Goal: Transaction & Acquisition: Book appointment/travel/reservation

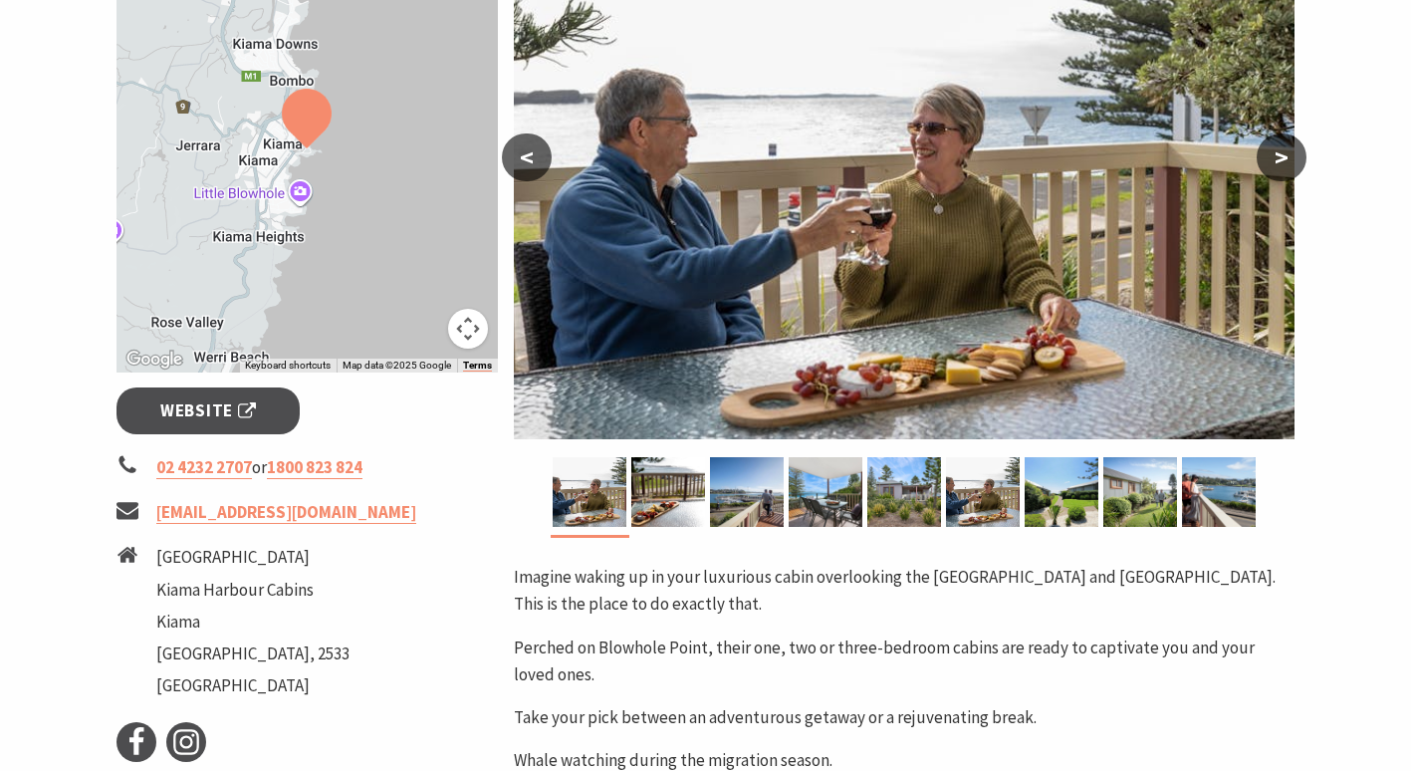
scroll to position [446, 0]
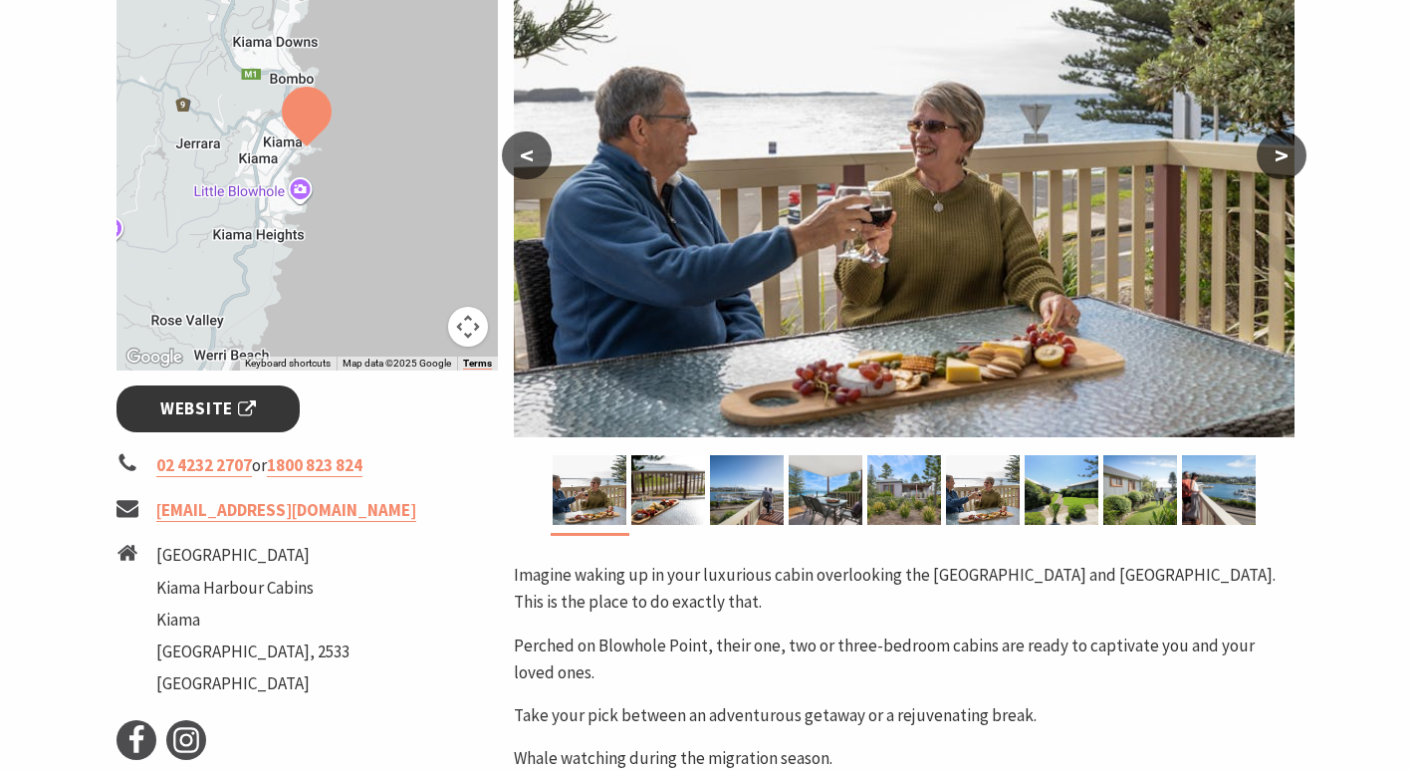
click at [251, 420] on span "Website" at bounding box center [208, 408] width 96 height 27
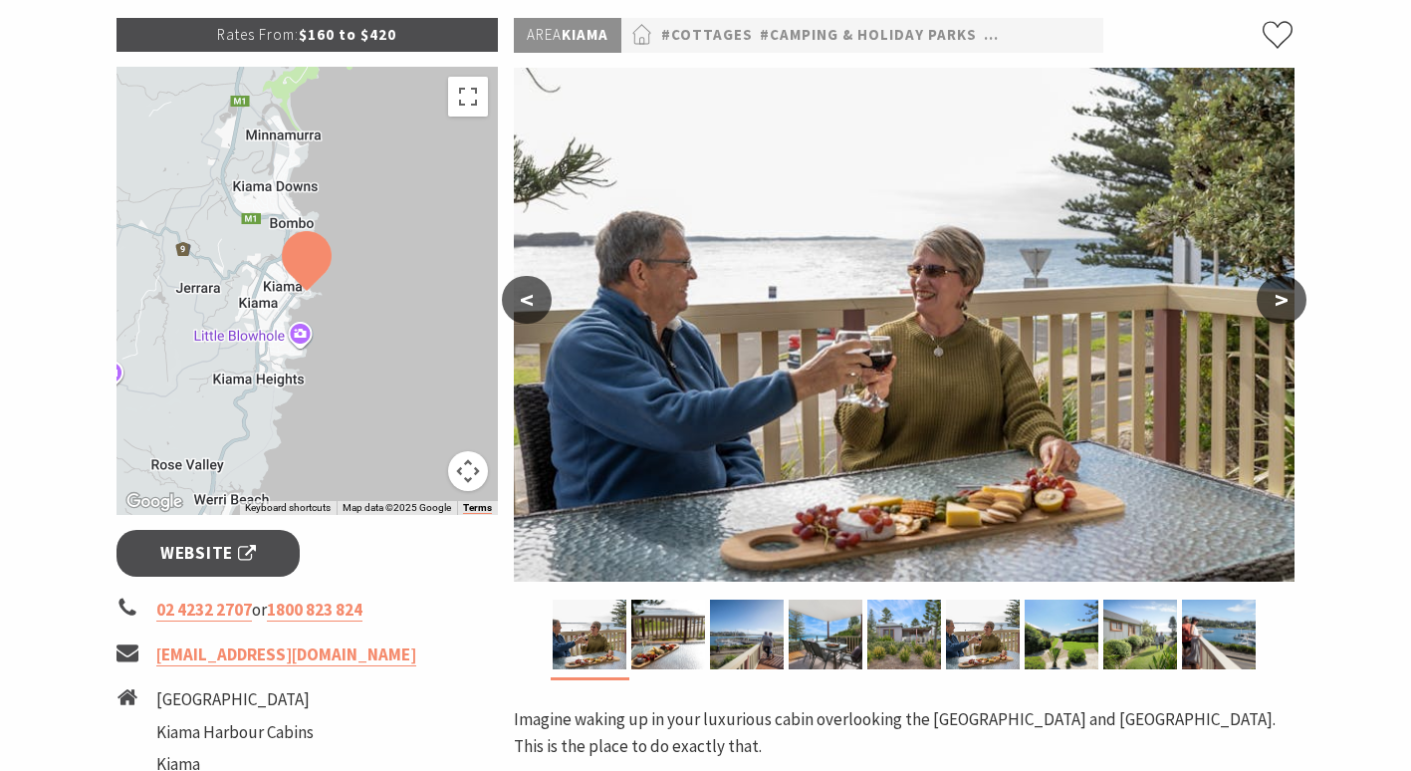
scroll to position [303, 0]
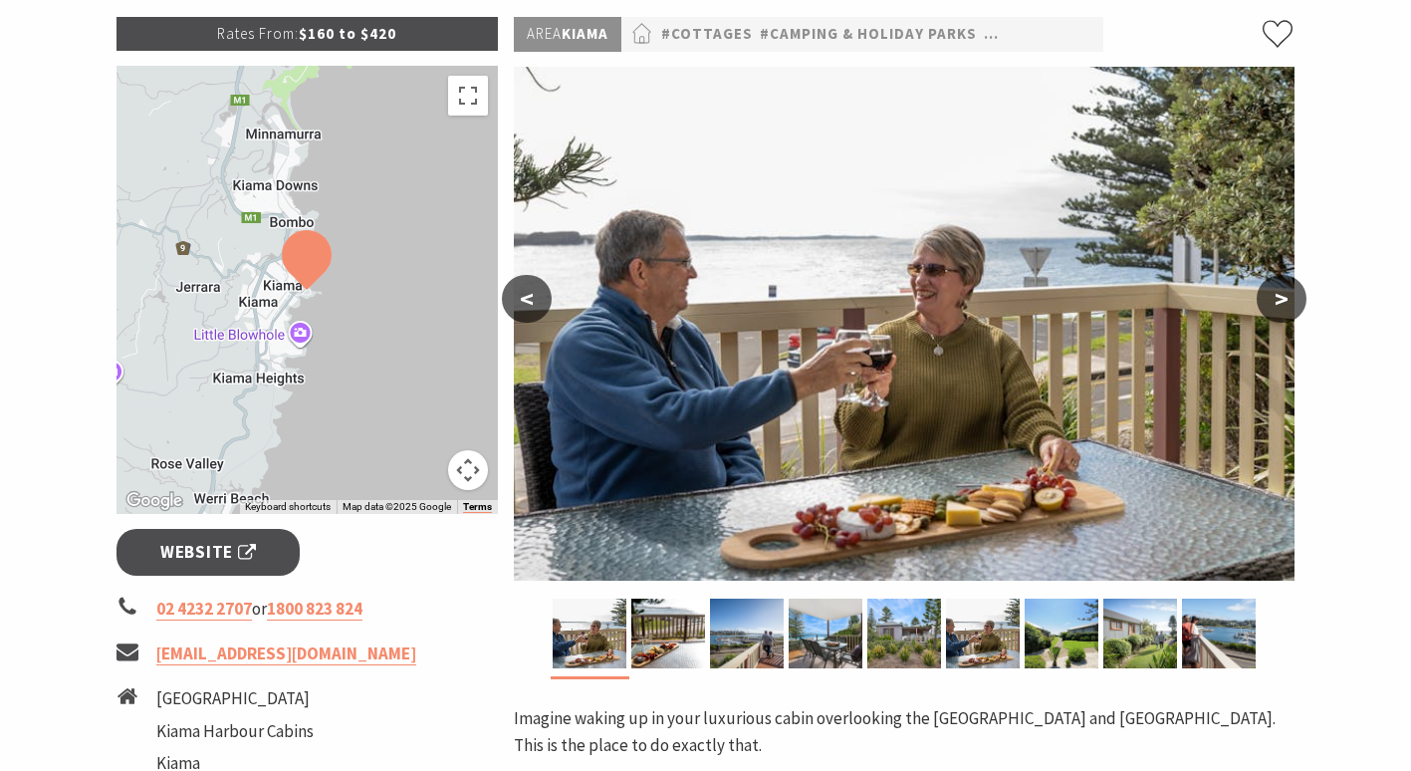
click at [1286, 300] on button ">" at bounding box center [1281, 299] width 50 height 48
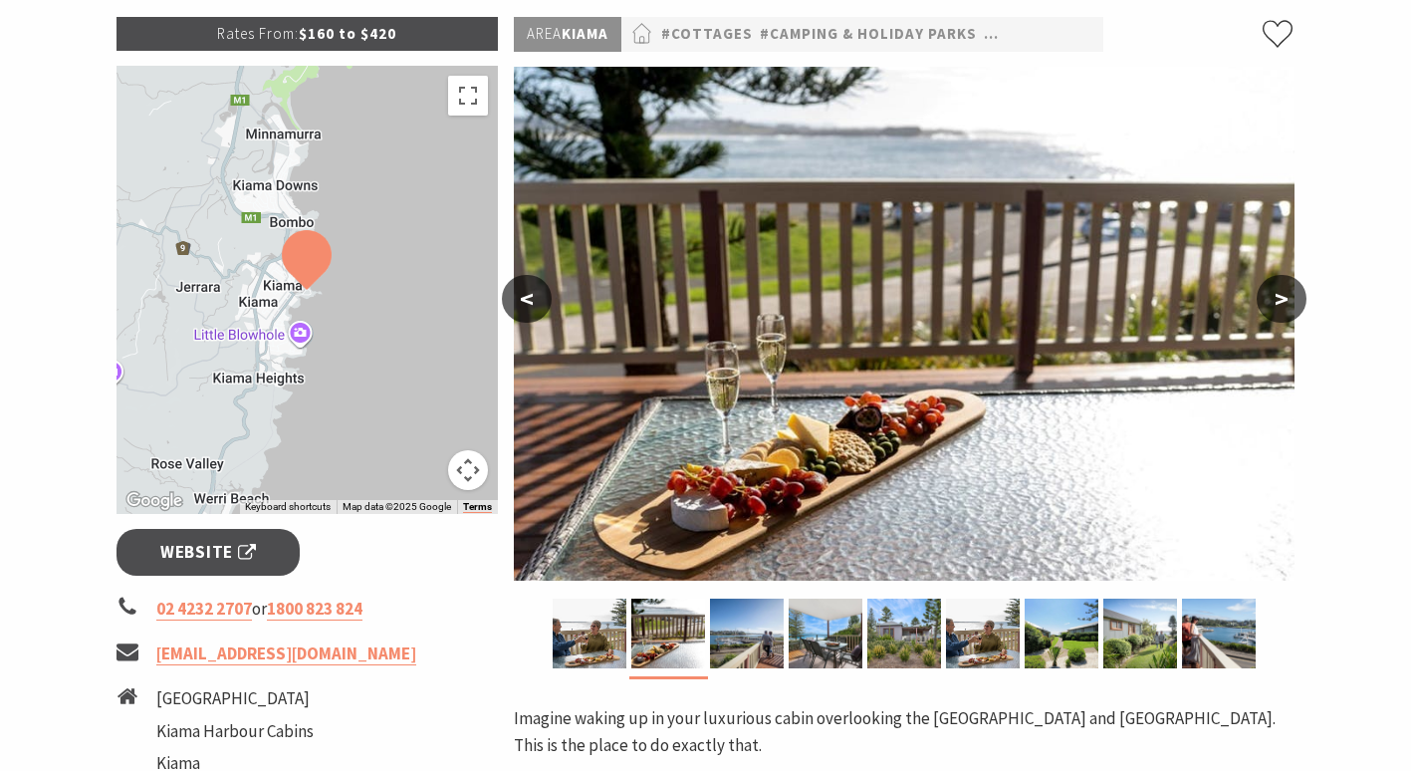
click at [1286, 300] on button ">" at bounding box center [1281, 299] width 50 height 48
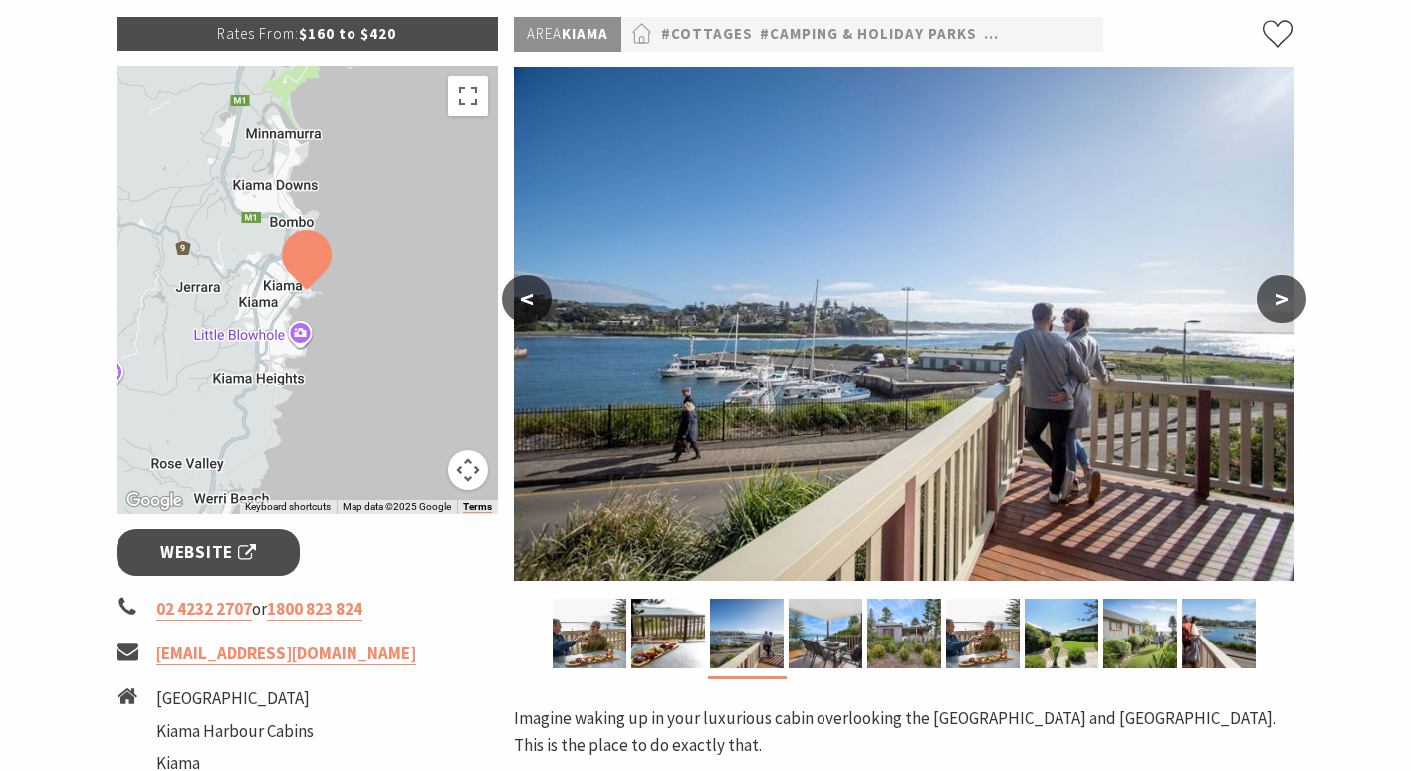
click at [1286, 300] on button ">" at bounding box center [1281, 299] width 50 height 48
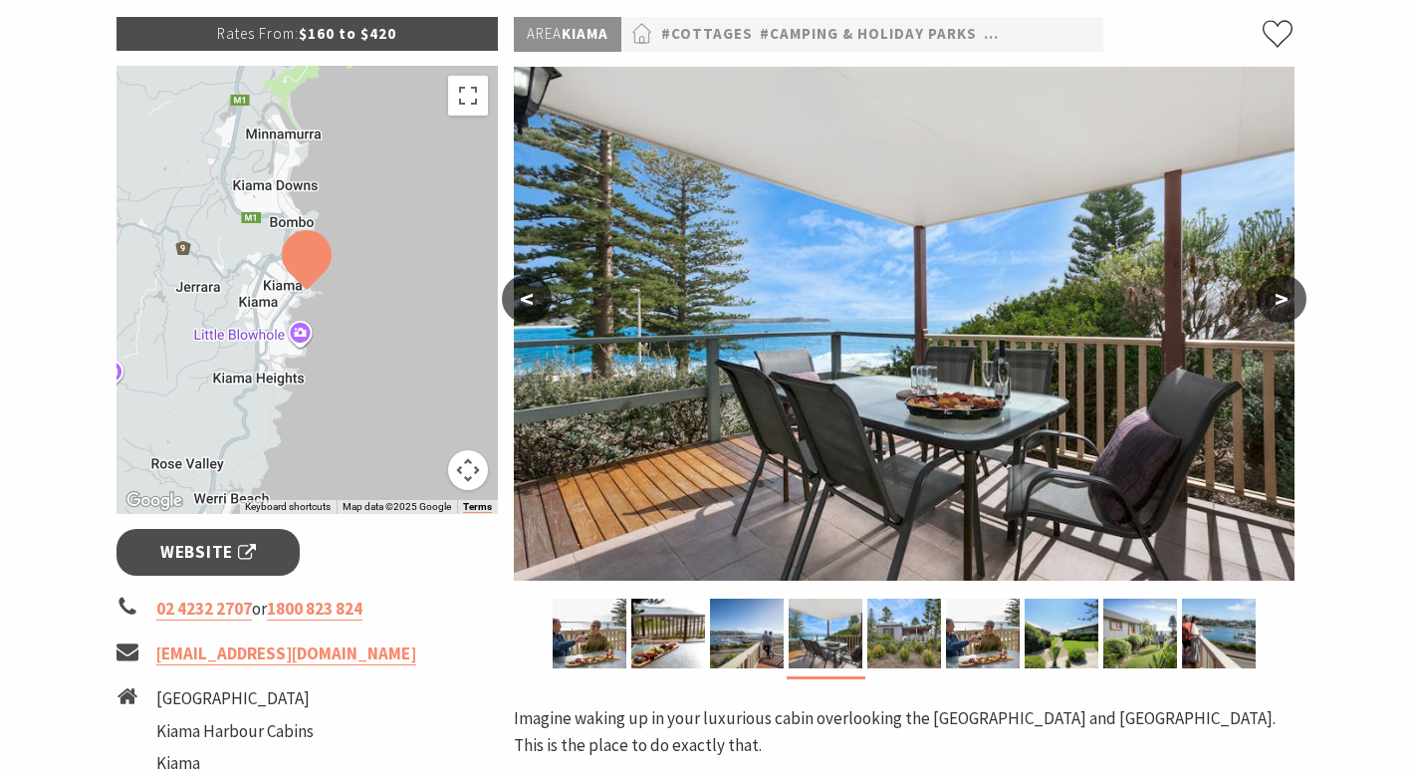
click at [1286, 300] on button ">" at bounding box center [1281, 299] width 50 height 48
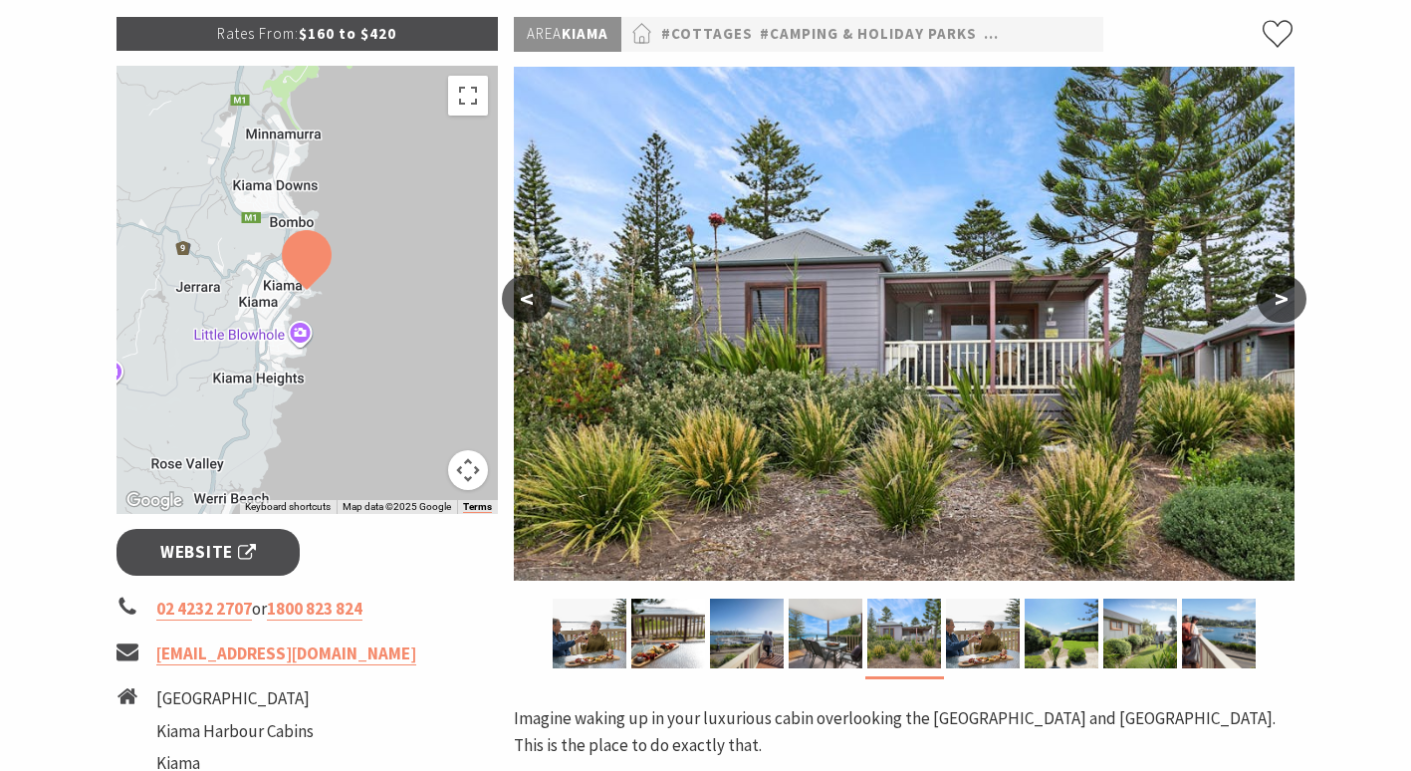
click at [1286, 300] on button ">" at bounding box center [1281, 299] width 50 height 48
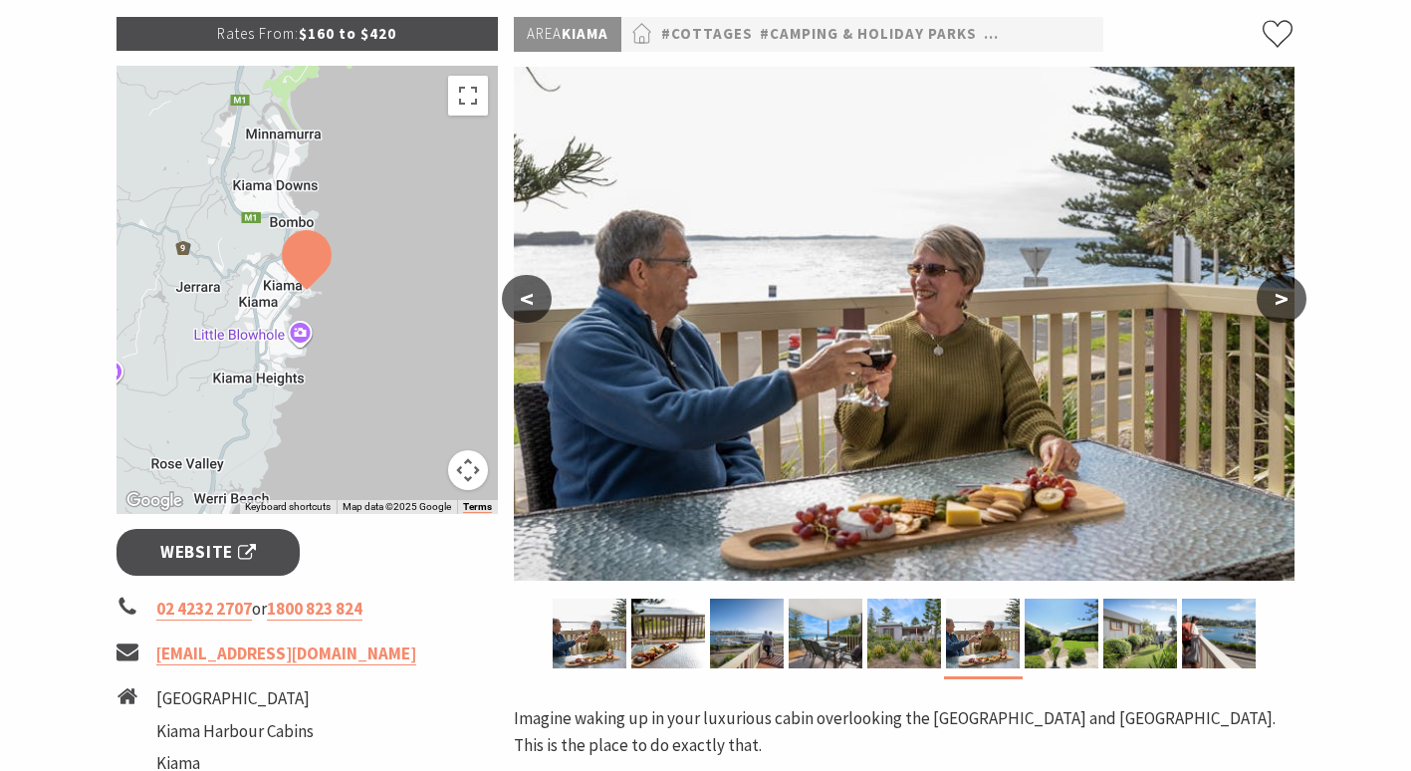
click at [1286, 300] on button ">" at bounding box center [1281, 299] width 50 height 48
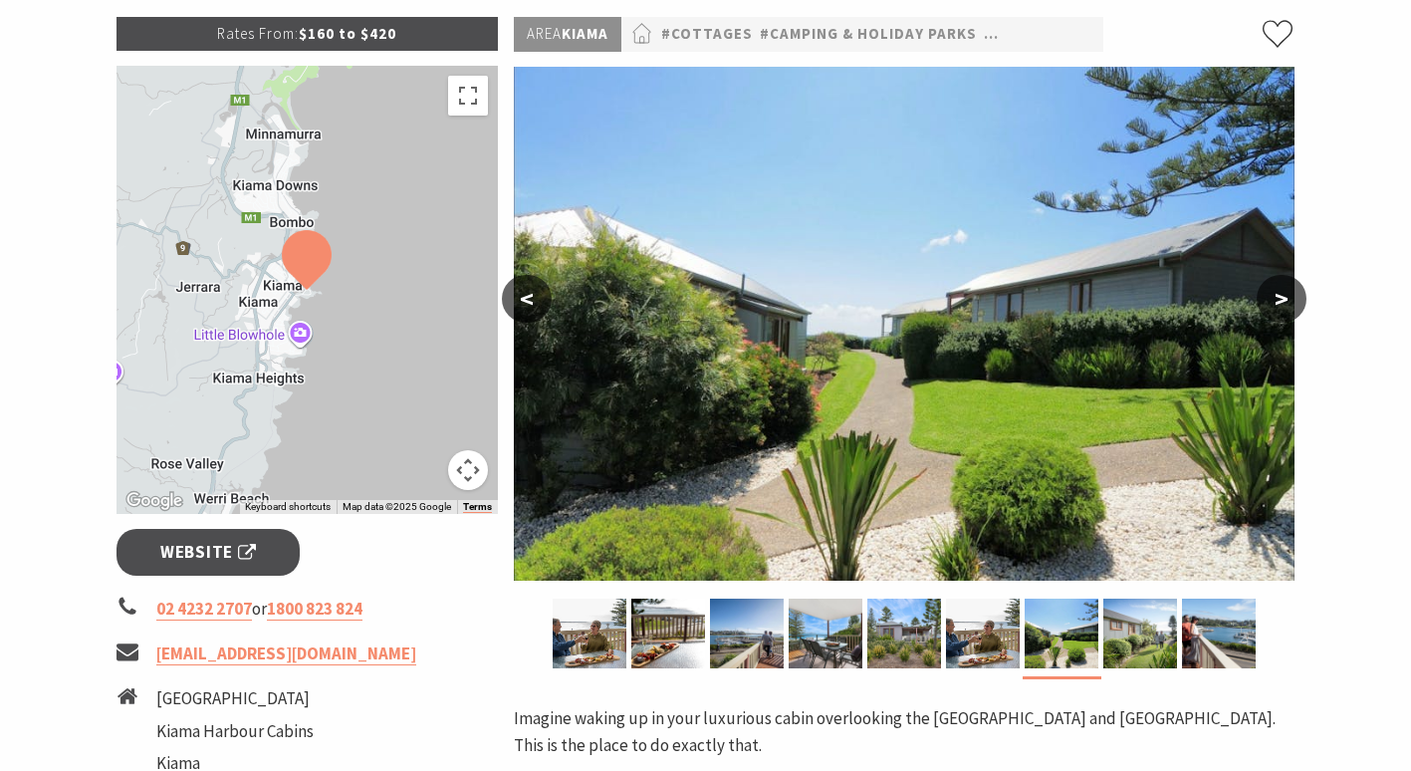
click at [1286, 300] on button ">" at bounding box center [1281, 299] width 50 height 48
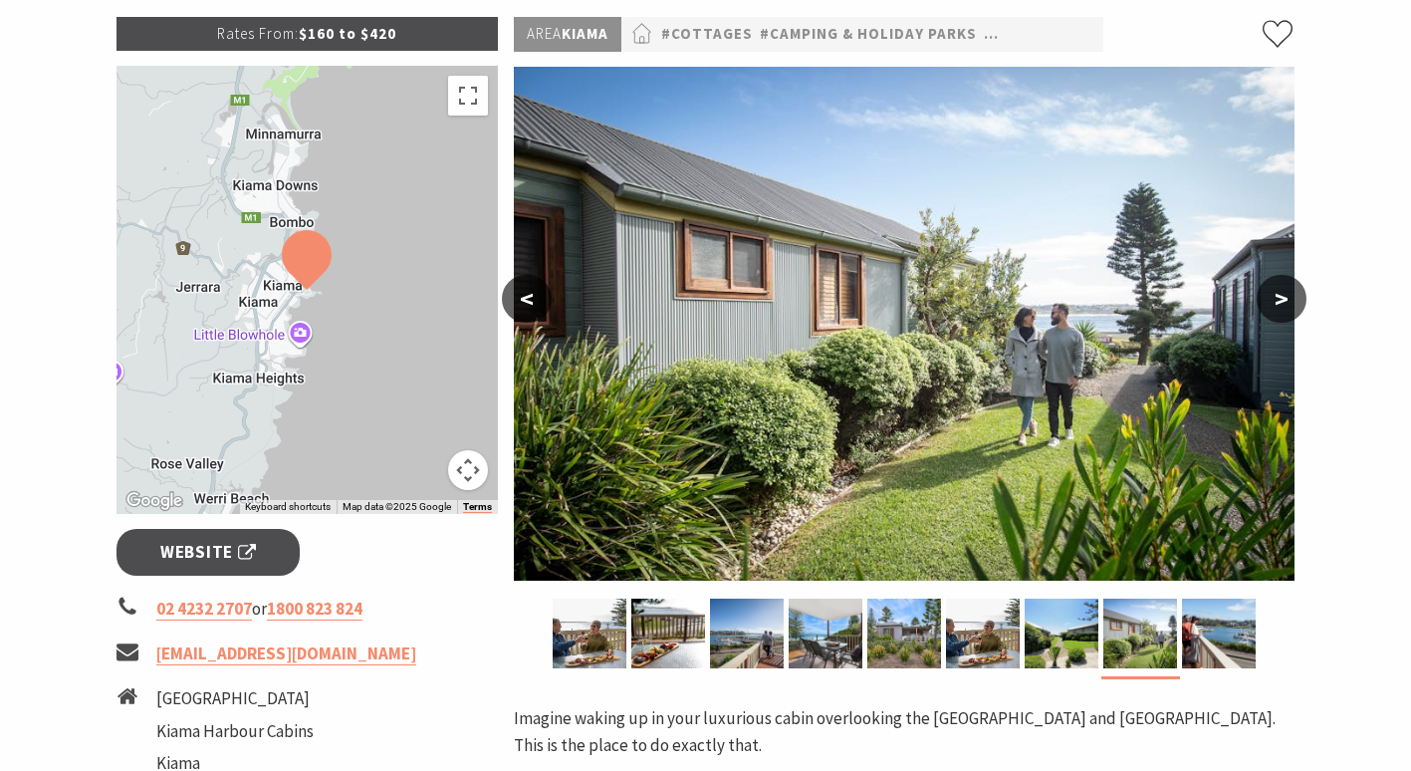
click at [1286, 300] on button ">" at bounding box center [1281, 299] width 50 height 48
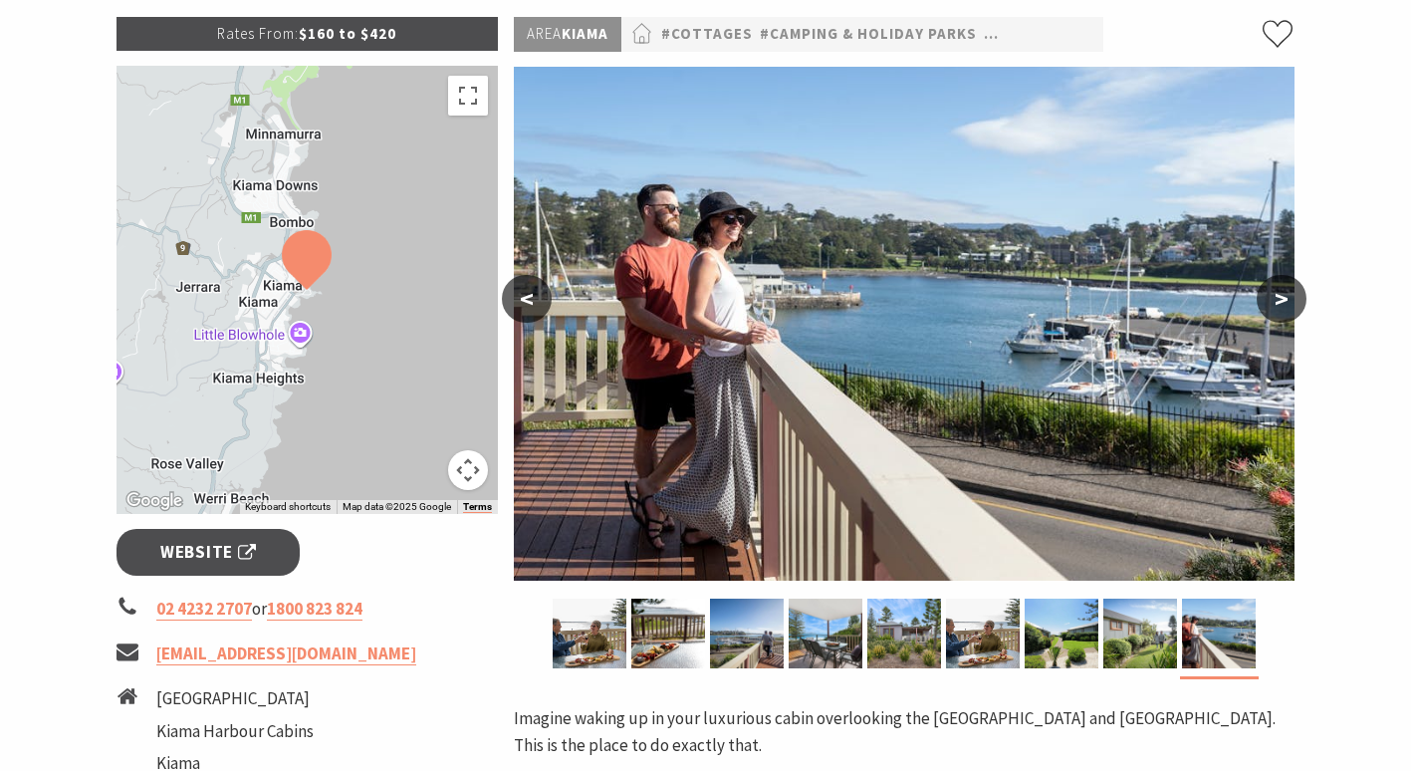
click at [1286, 300] on button ">" at bounding box center [1281, 299] width 50 height 48
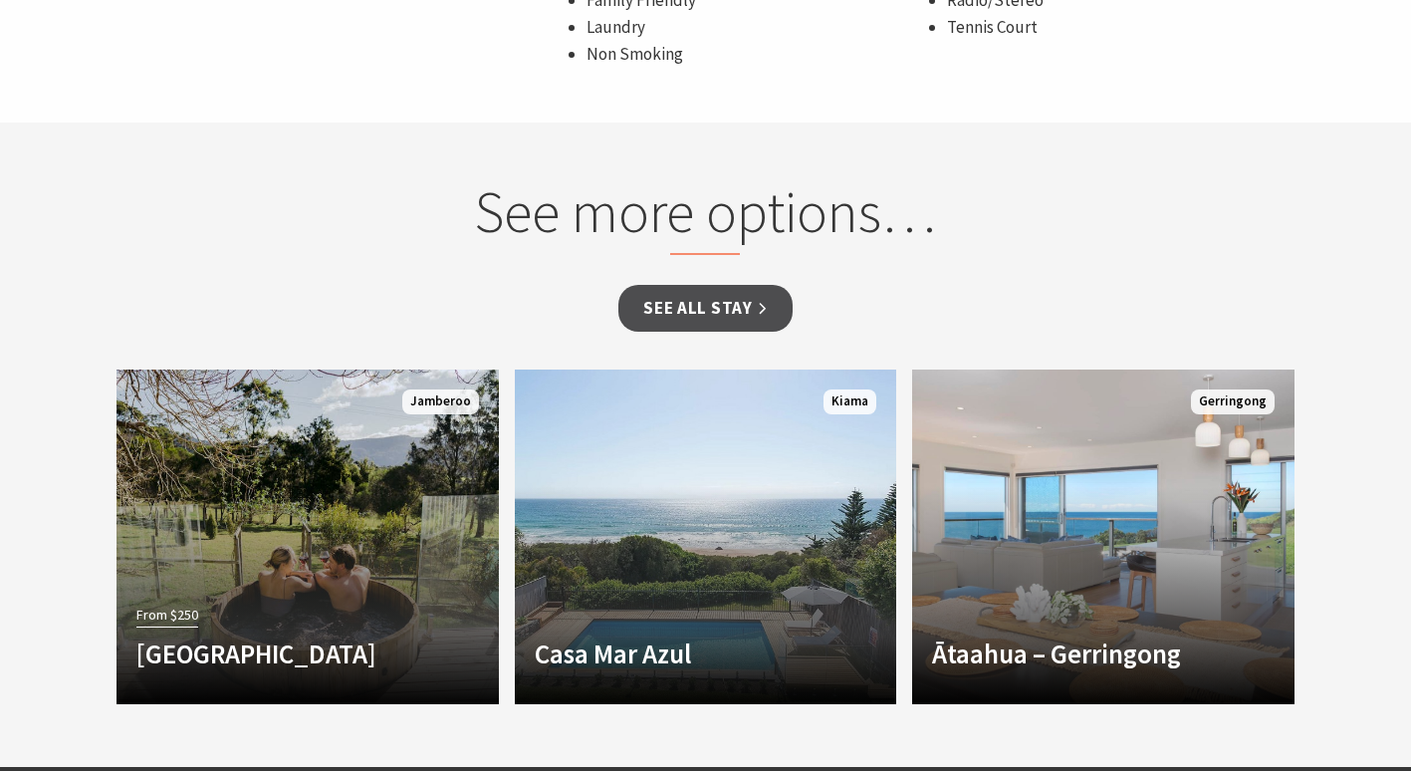
scroll to position [1630, 0]
